Goal: Find contact information

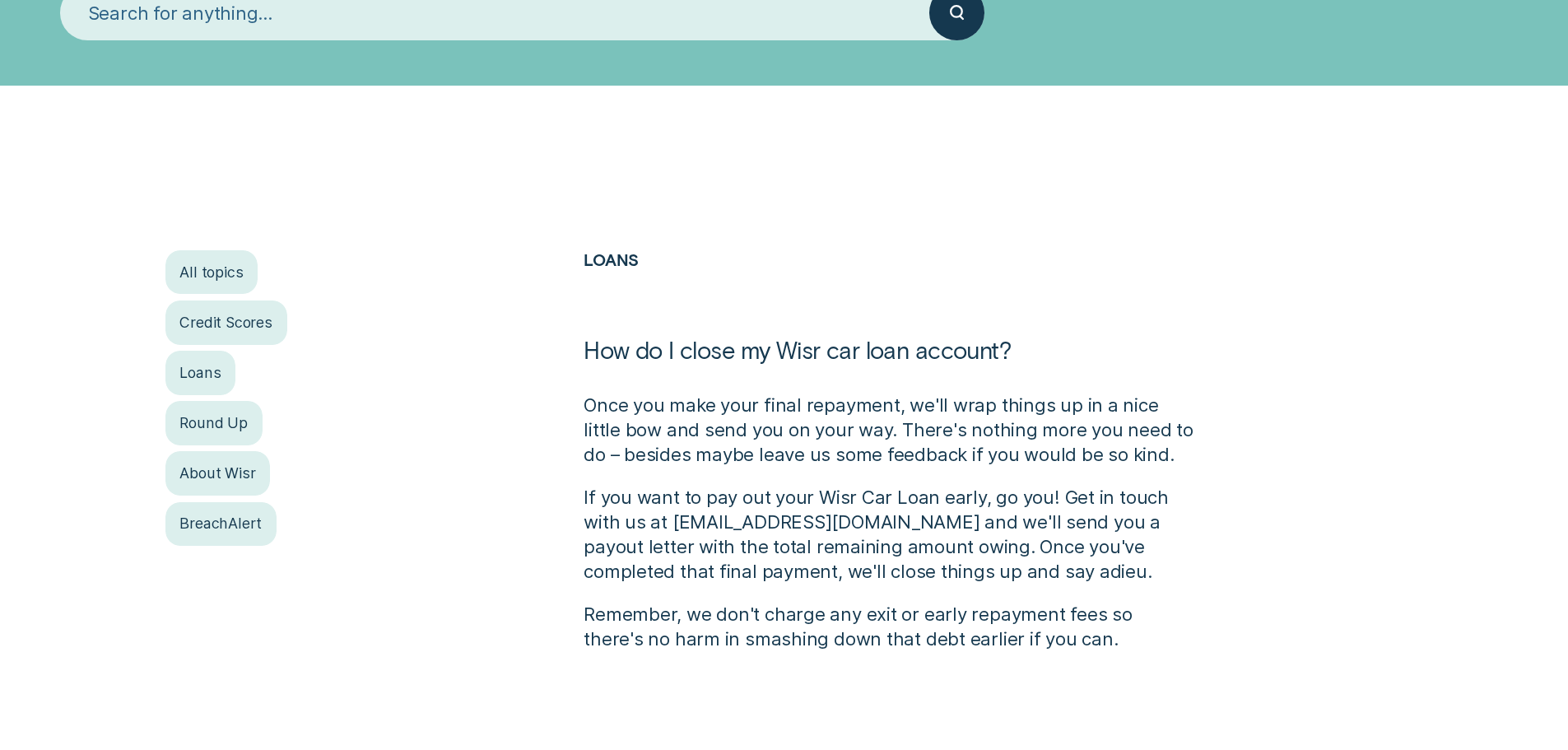
scroll to position [329, 0]
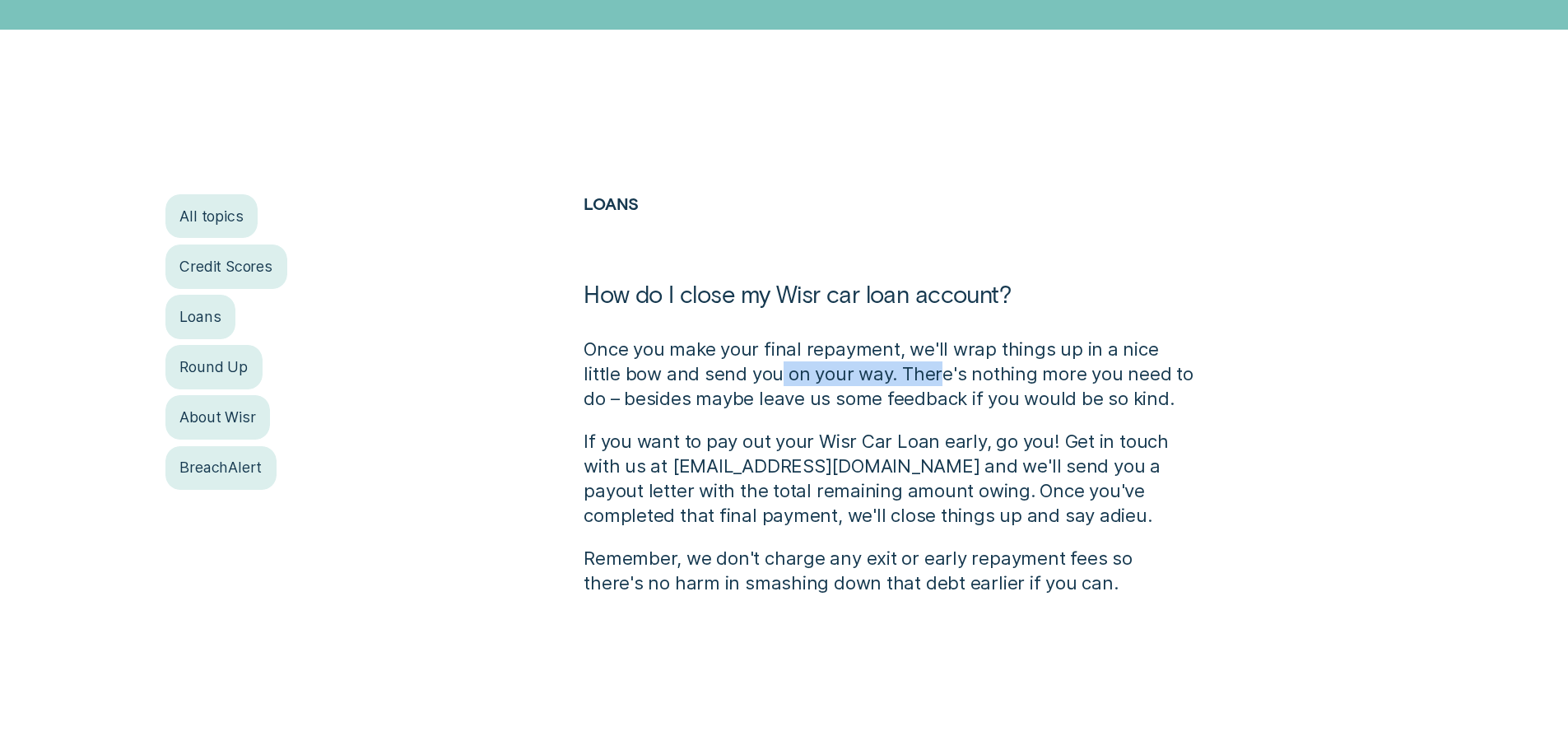
drag, startPoint x: 735, startPoint y: 364, endPoint x: 897, endPoint y: 379, distance: 162.7
click at [897, 379] on p "Once you make your final repayment, we'll wrap things up in a nice little bow a…" at bounding box center [889, 373] width 610 height 74
drag, startPoint x: 784, startPoint y: 515, endPoint x: 906, endPoint y: 516, distance: 122.0
click at [906, 516] on p "If you want to pay out your Wisr Car Loan early, go you! Get in touch with us a…" at bounding box center [889, 478] width 610 height 99
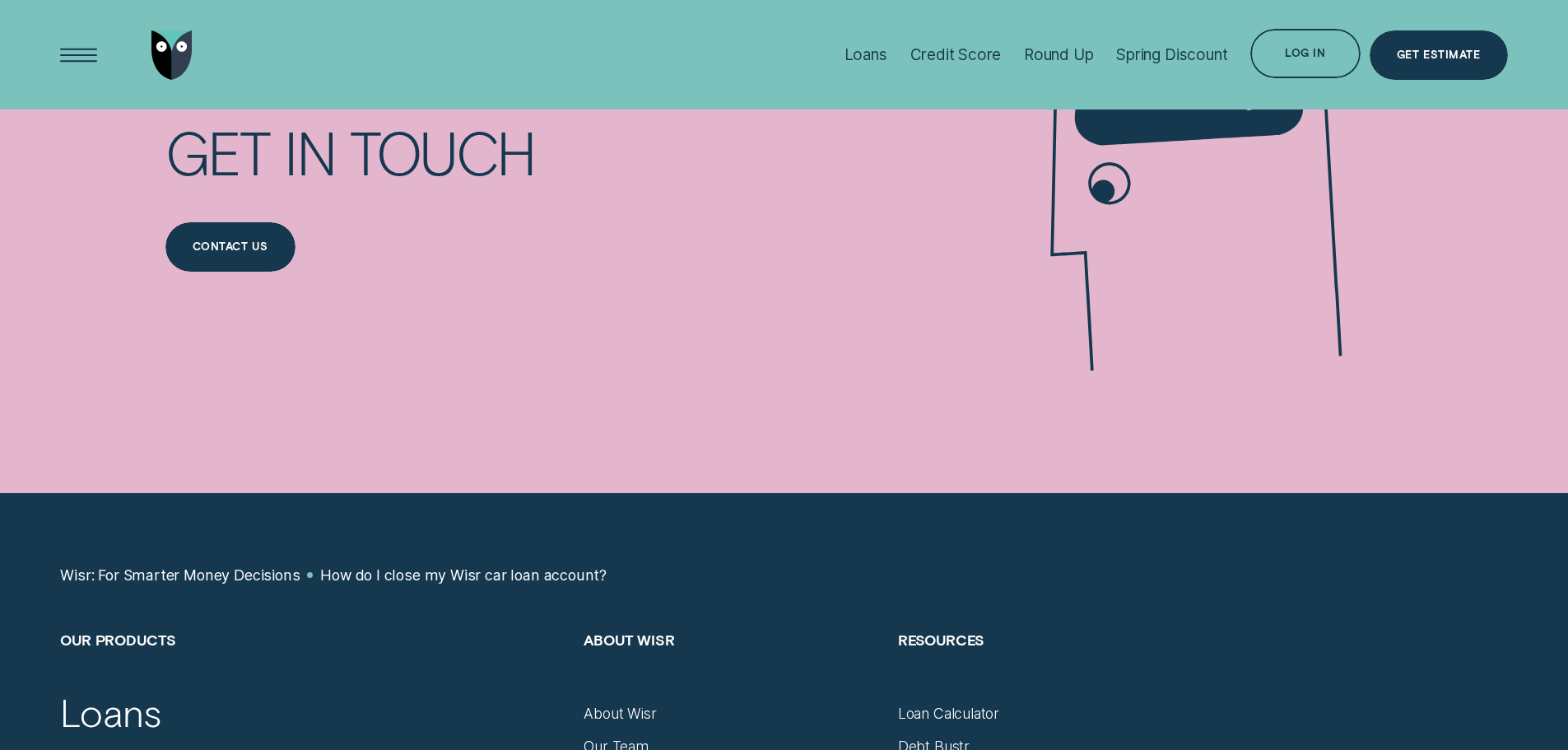
scroll to position [1234, 0]
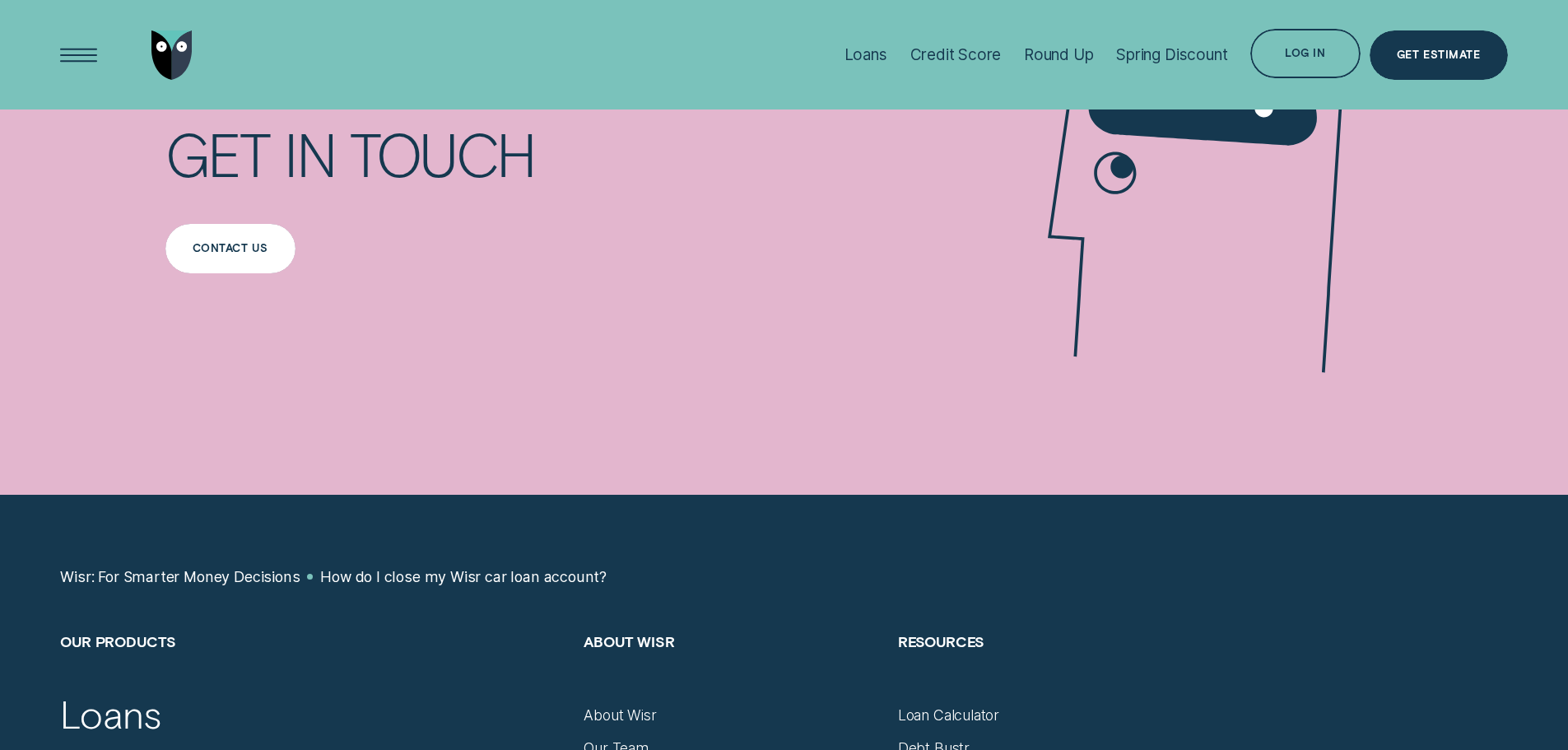
click at [190, 249] on div "Contact us" at bounding box center [230, 248] width 130 height 49
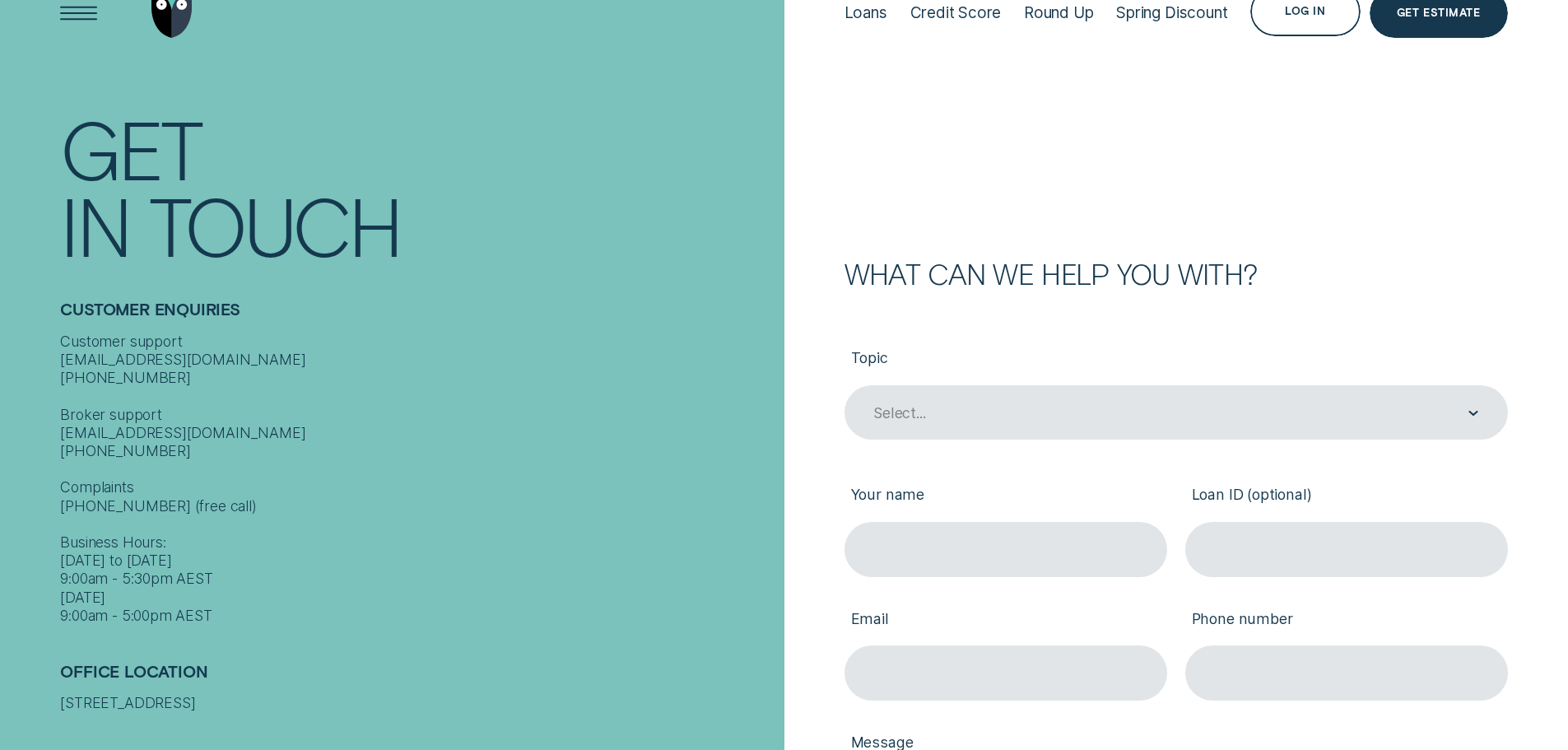
scroll to position [82, 0]
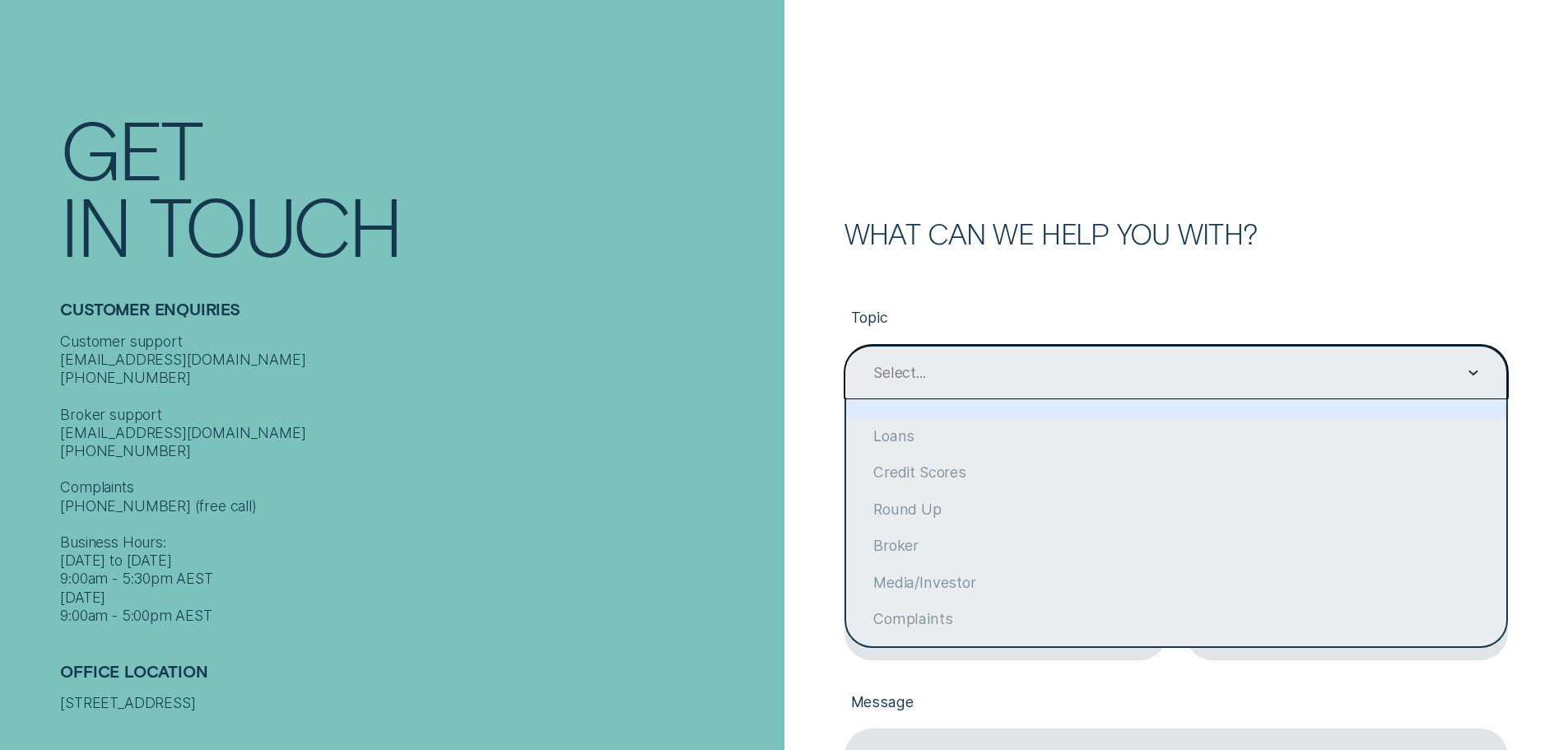
click at [971, 359] on div "Select..." at bounding box center [1176, 372] width 663 height 55
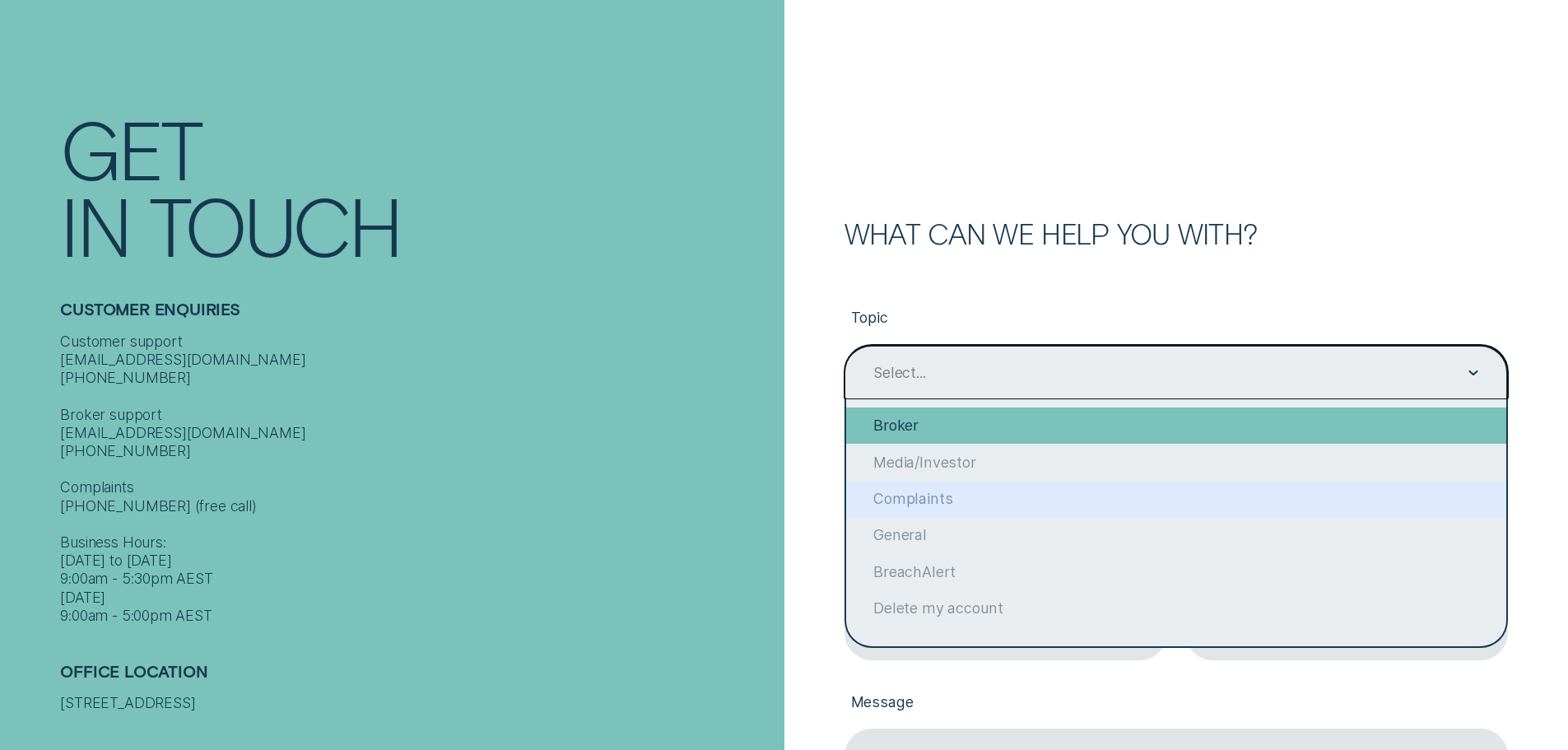
scroll to position [128, 0]
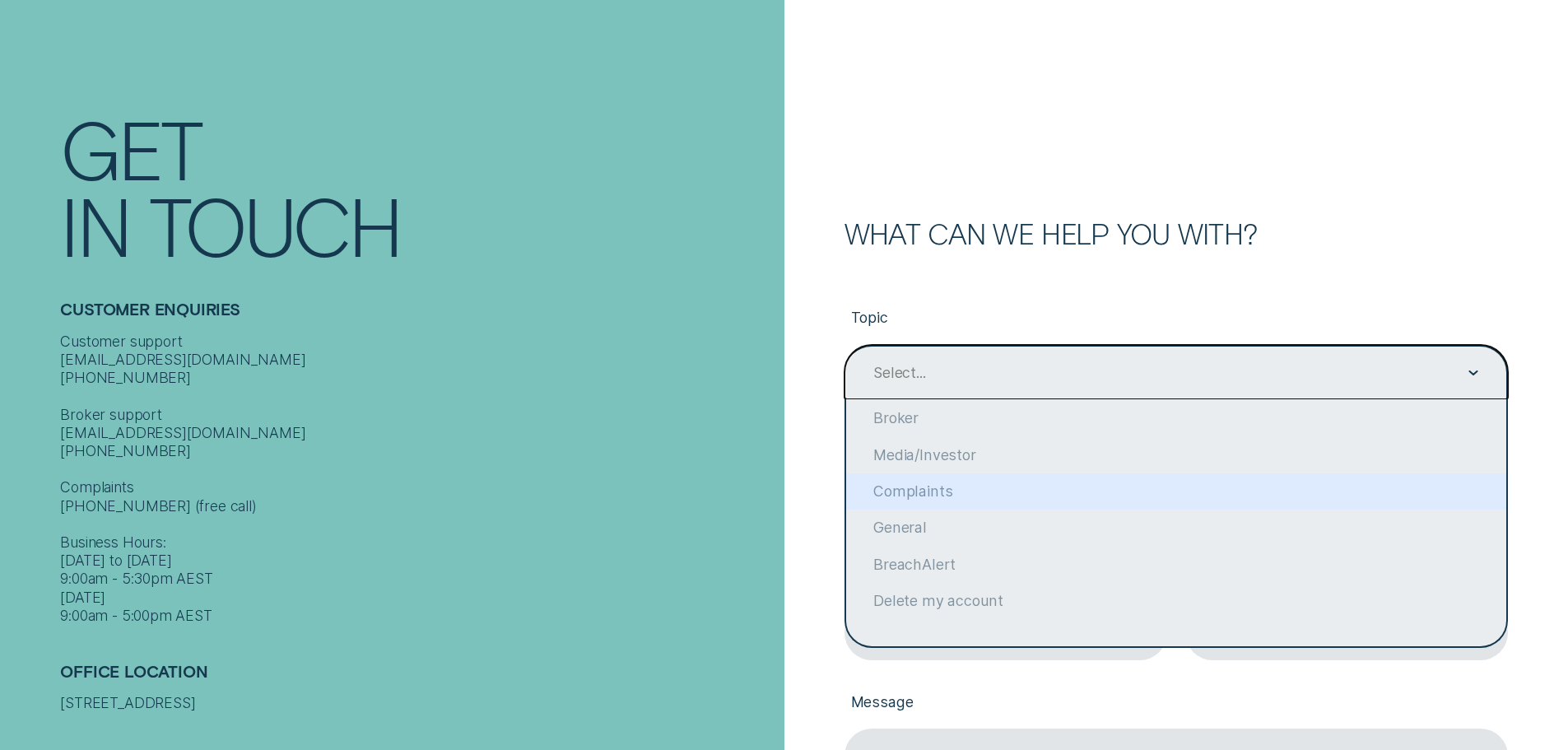
click at [816, 467] on div "What can we help you with? Topic option Complaints focused, 7 of 10. 10 results…" at bounding box center [1151, 600] width 715 height 760
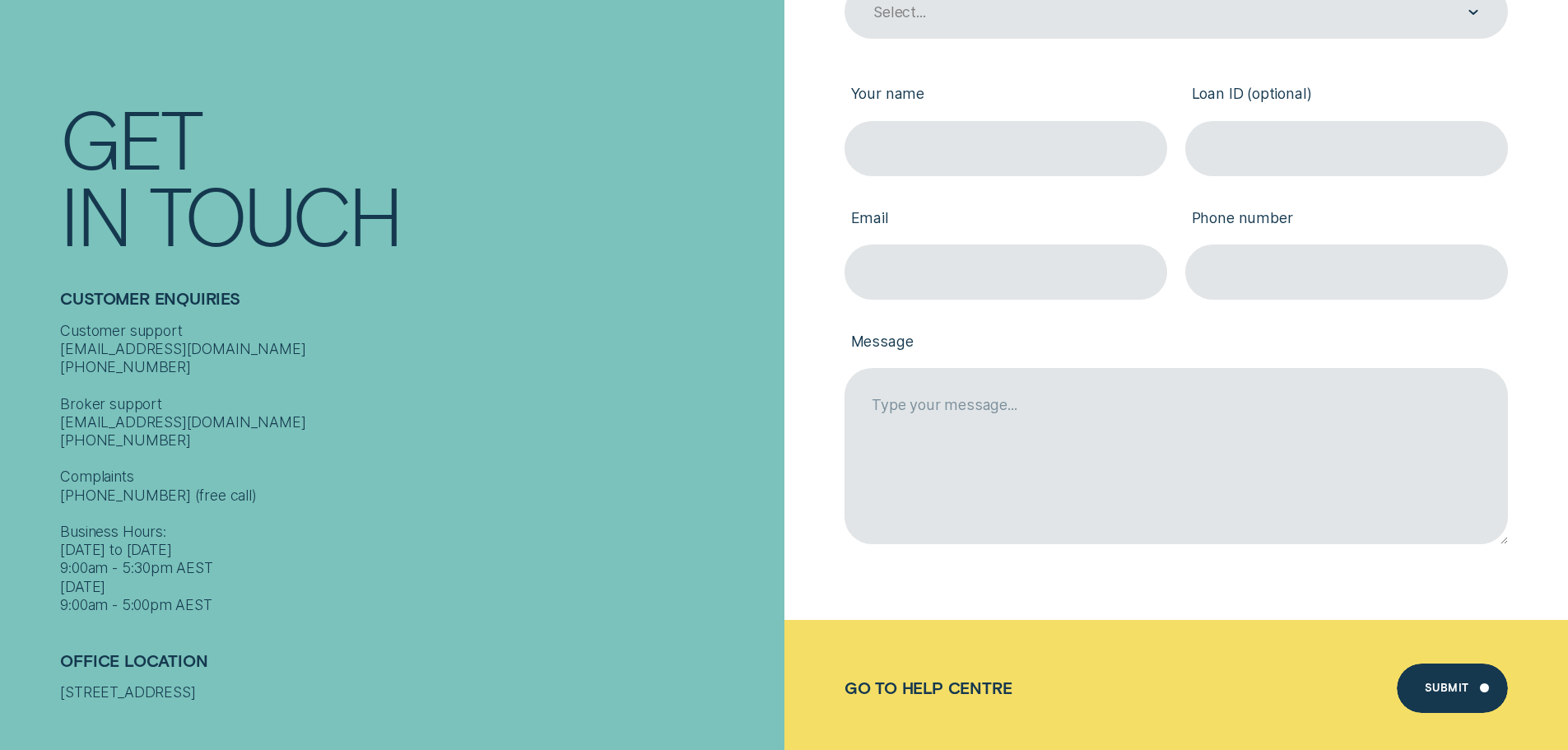
scroll to position [494, 0]
